Goal: Check status: Check status

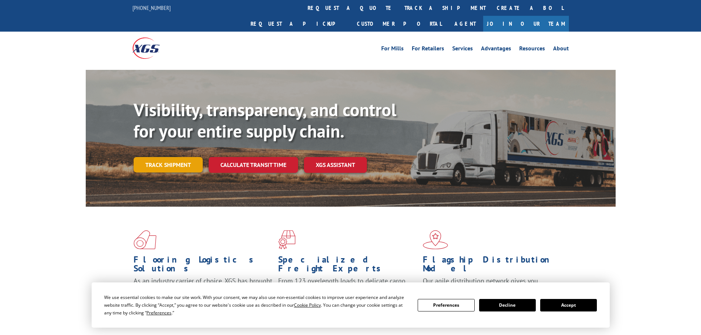
click at [169, 157] on link "Track shipment" at bounding box center [168, 164] width 69 height 15
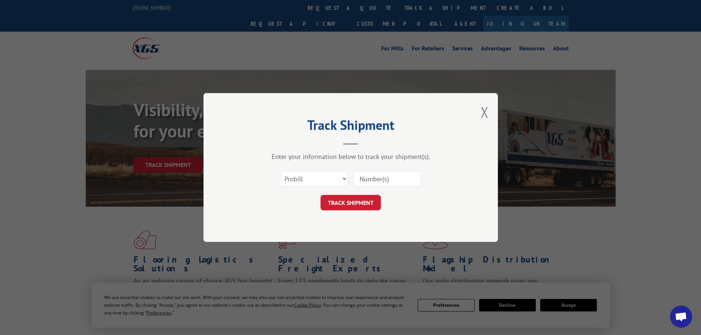
click at [369, 181] on input at bounding box center [387, 178] width 68 height 15
paste input "8504736995"
type input "8504736995"
click at [359, 201] on button "TRACK SHIPMENT" at bounding box center [351, 202] width 60 height 15
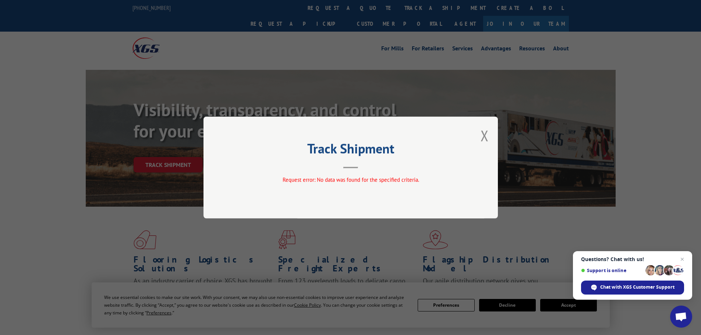
drag, startPoint x: 485, startPoint y: 135, endPoint x: 453, endPoint y: 97, distance: 50.4
click at [485, 135] on button "Close modal" at bounding box center [485, 136] width 8 height 20
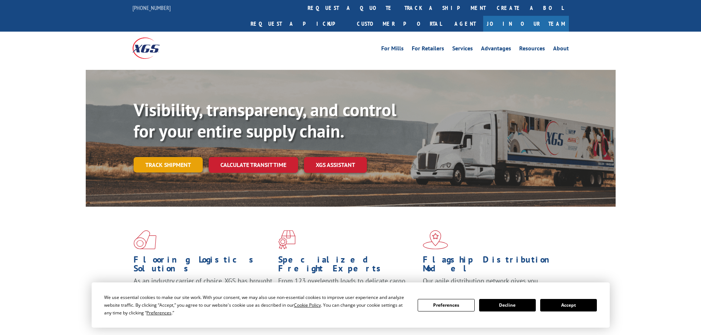
click at [173, 157] on link "Track shipment" at bounding box center [168, 164] width 69 height 15
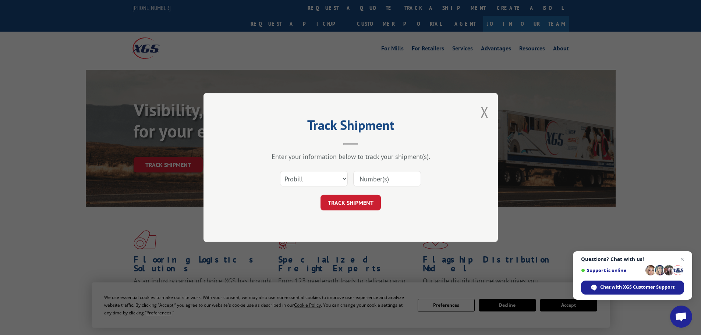
click at [376, 180] on input at bounding box center [387, 178] width 68 height 15
paste input "64195445"
type input "64195445"
click at [360, 203] on button "TRACK SHIPMENT" at bounding box center [351, 202] width 60 height 15
